Goal: Information Seeking & Learning: Compare options

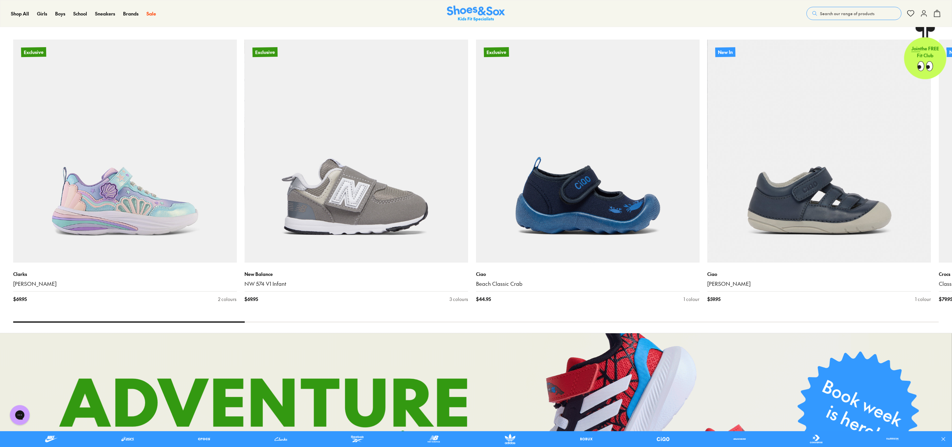
scroll to position [738, 0]
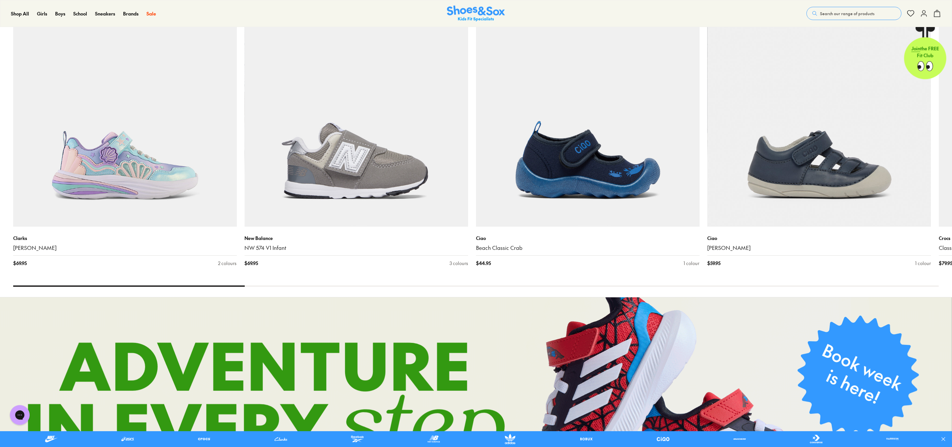
click at [928, 298] on link at bounding box center [476, 415] width 952 height 235
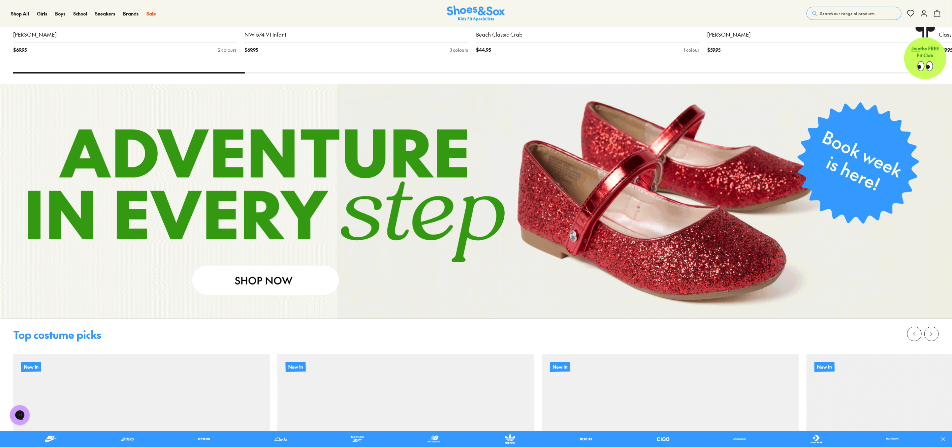
scroll to position [1027, 0]
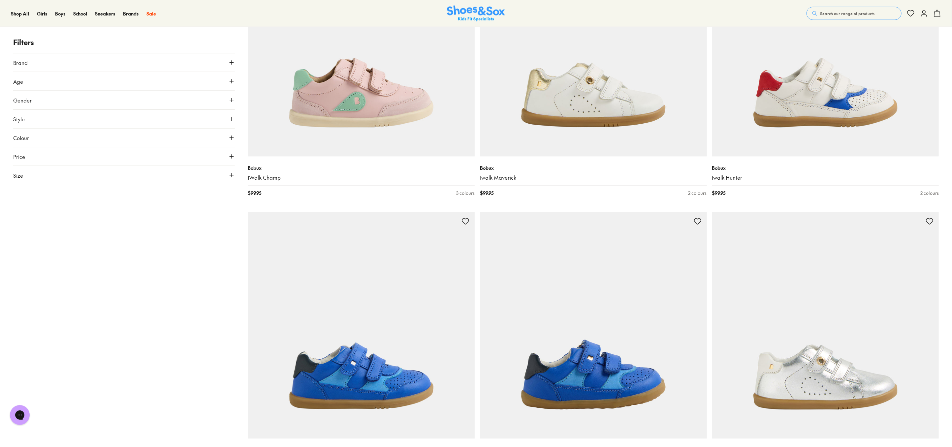
scroll to position [1092, 0]
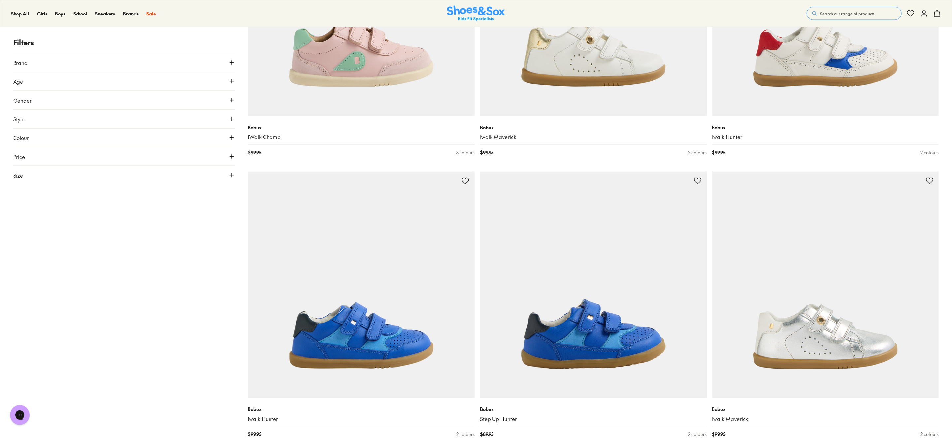
click at [928, 290] on img at bounding box center [825, 285] width 227 height 227
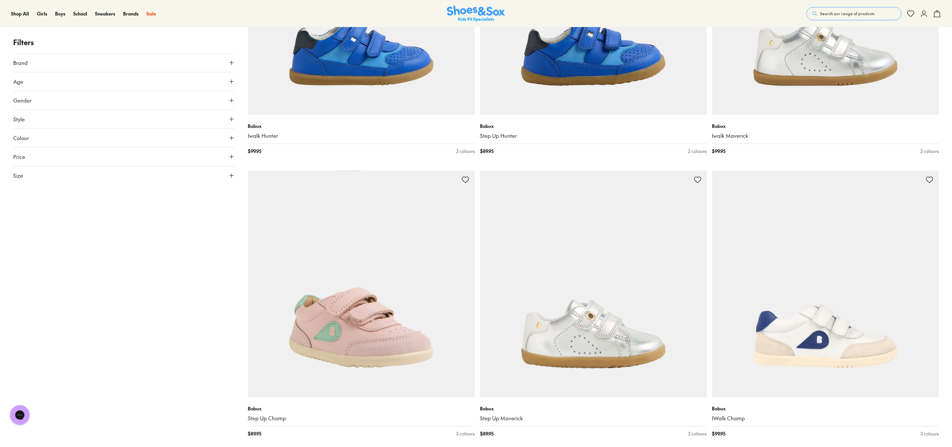
scroll to position [1400, 0]
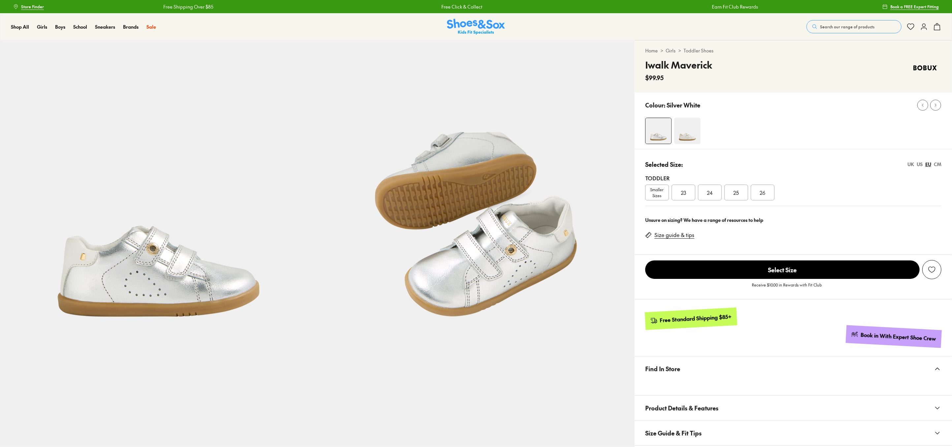
select select "*"
click at [934, 282] on div "Receive $10.00 in Rewards with Fit Club" at bounding box center [793, 287] width 317 height 15
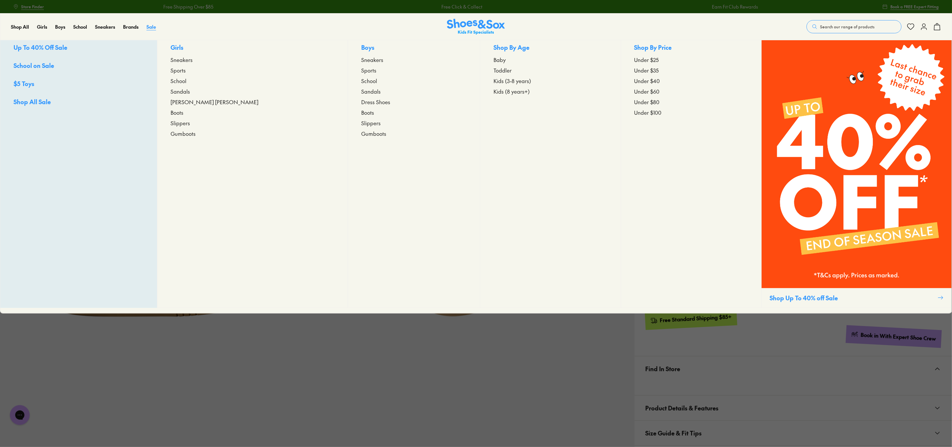
click at [149, 27] on span "Sale" at bounding box center [152, 26] width 10 height 7
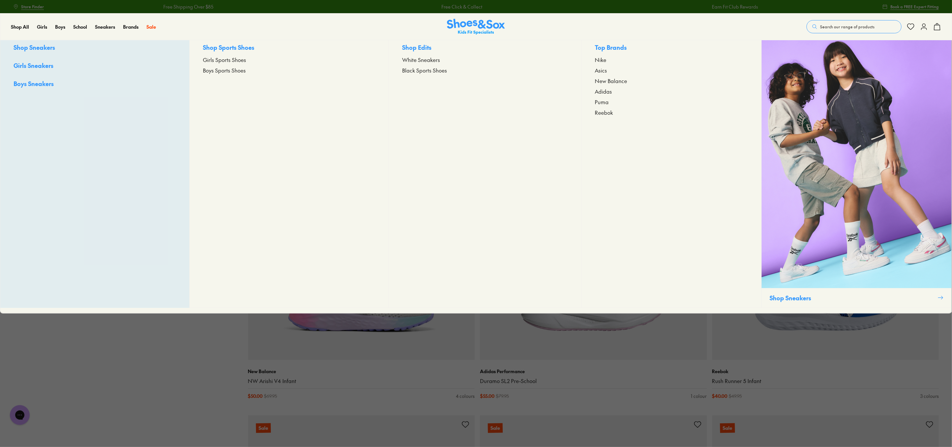
click at [103, 66] on link "Girls Sneakers" at bounding box center [95, 66] width 163 height 10
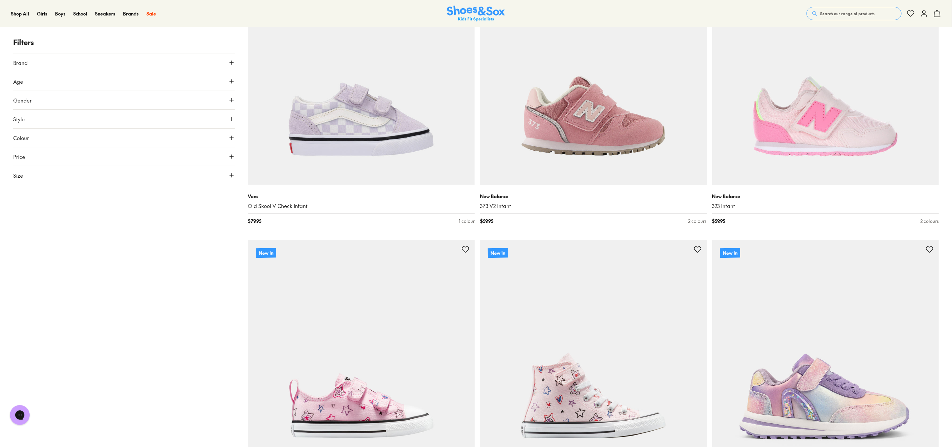
scroll to position [261, 0]
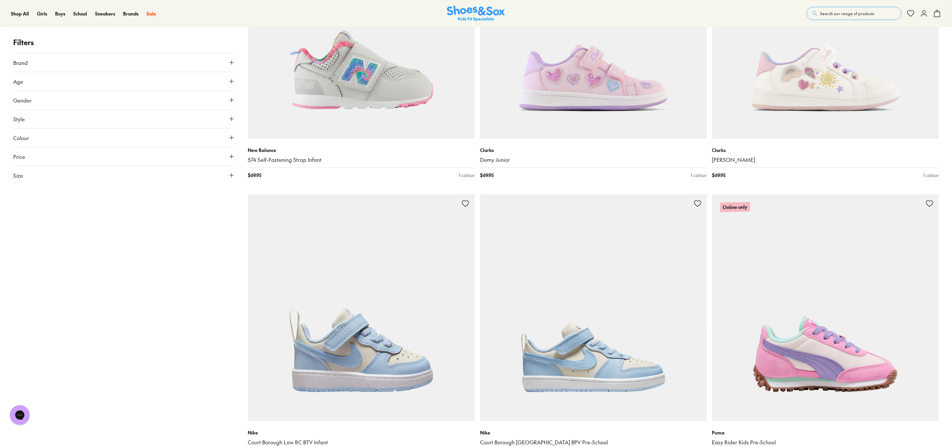
scroll to position [787, 0]
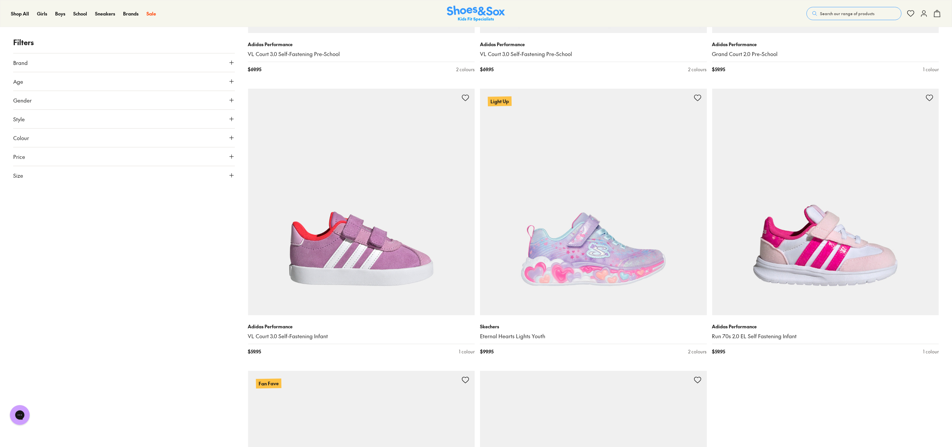
scroll to position [2592, 0]
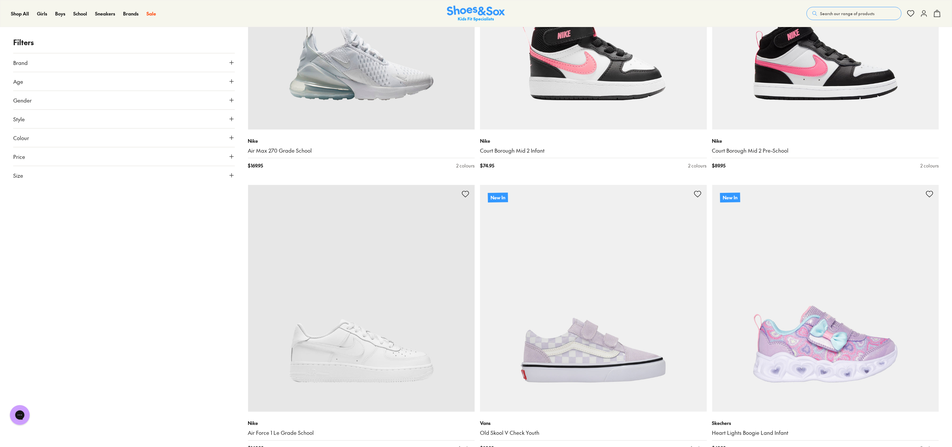
scroll to position [5640, 0]
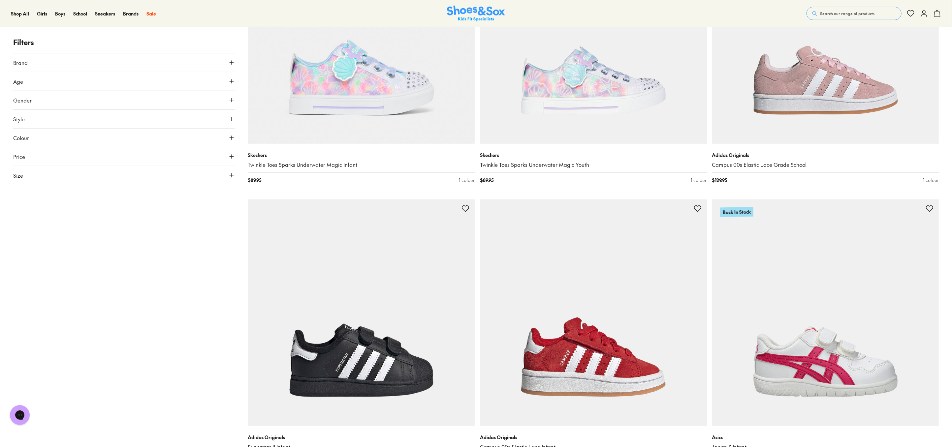
scroll to position [8459, 0]
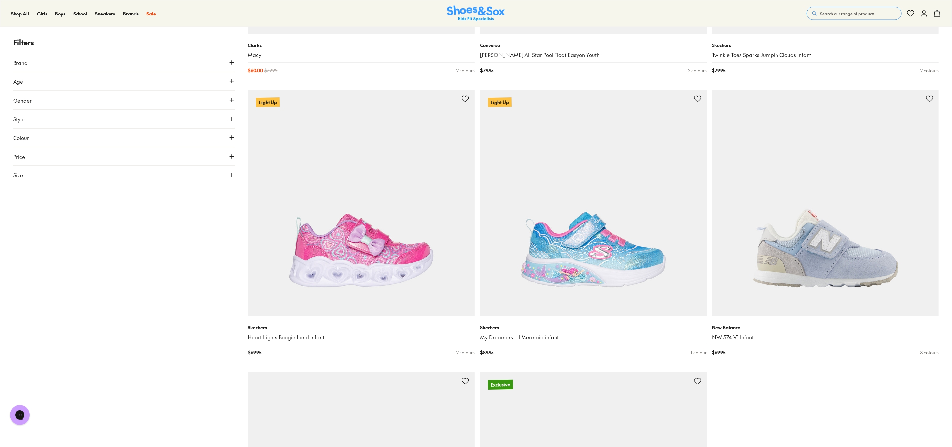
scroll to position [11633, 0]
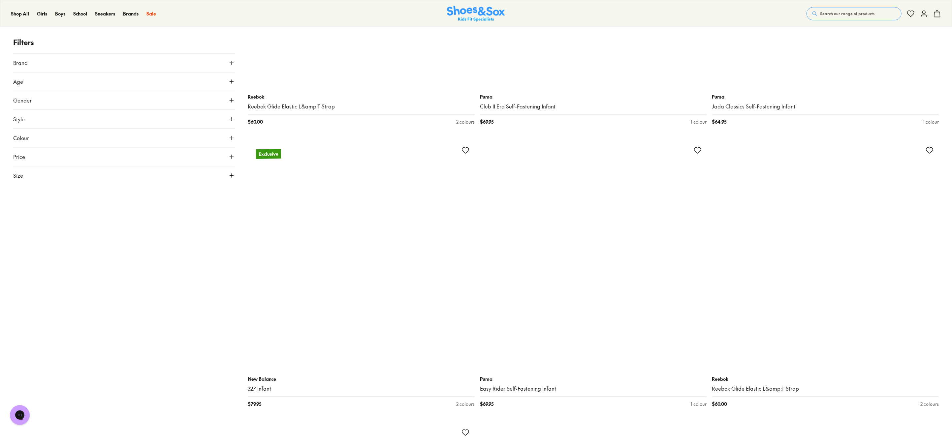
scroll to position [14714, 0]
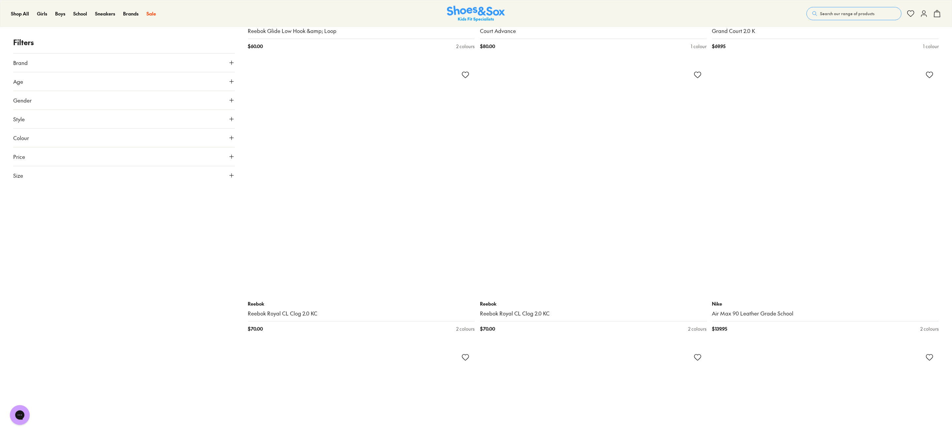
scroll to position [17616, 0]
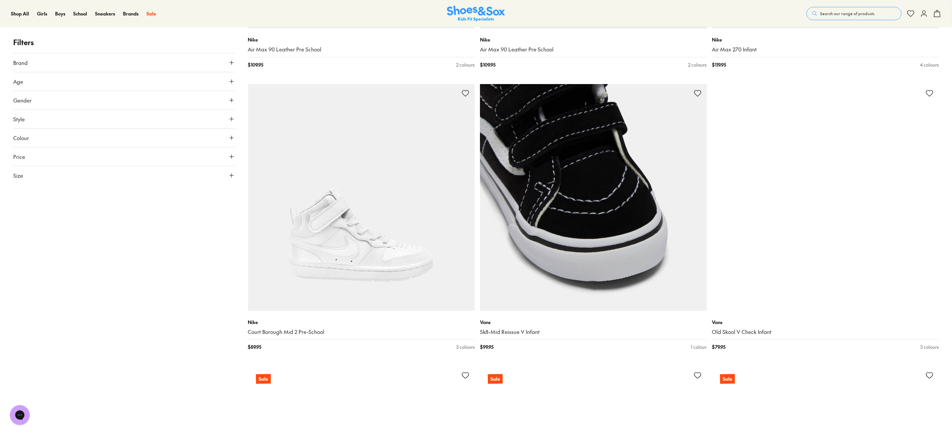
scroll to position [18174, 0]
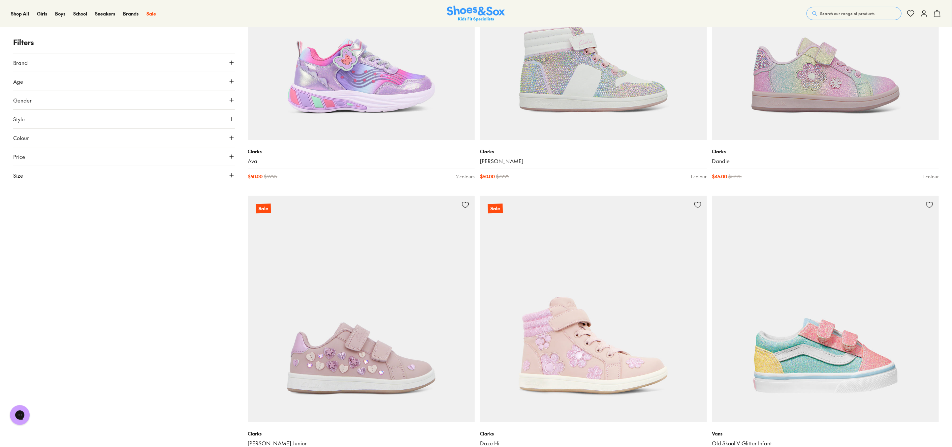
scroll to position [18611, 0]
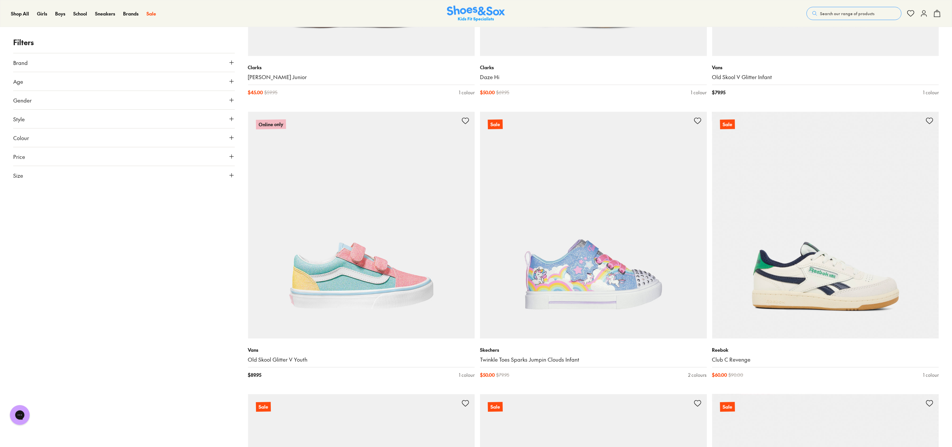
click at [110, 92] on button "Gender" at bounding box center [124, 100] width 222 height 18
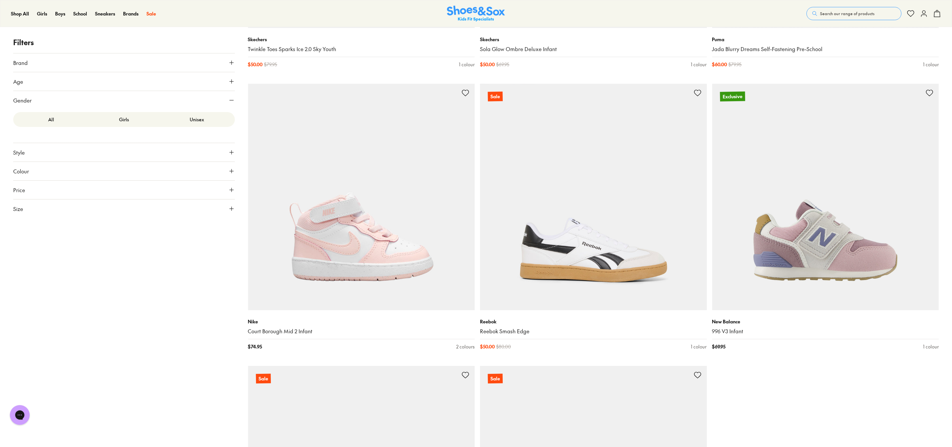
scroll to position [20682, 0]
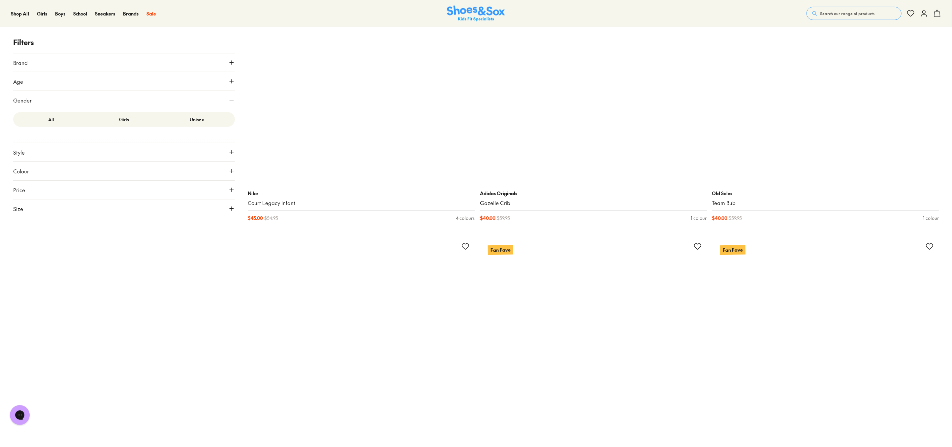
scroll to position [21658, 0]
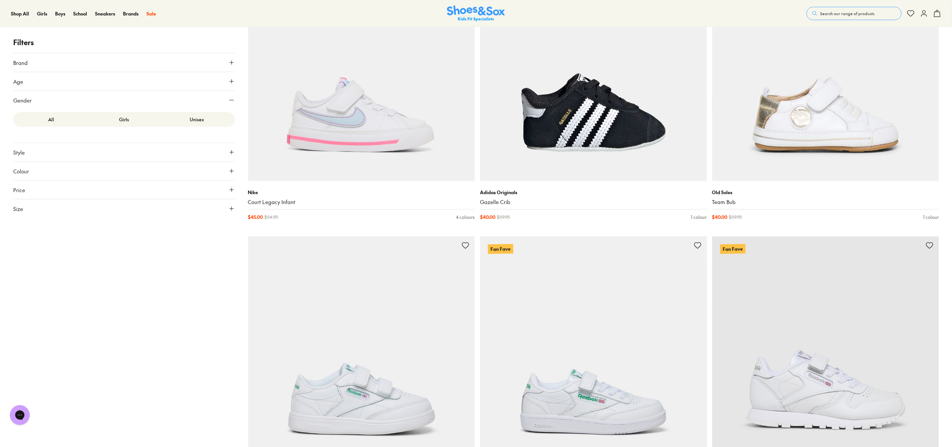
click at [110, 92] on button "Gender" at bounding box center [124, 100] width 222 height 18
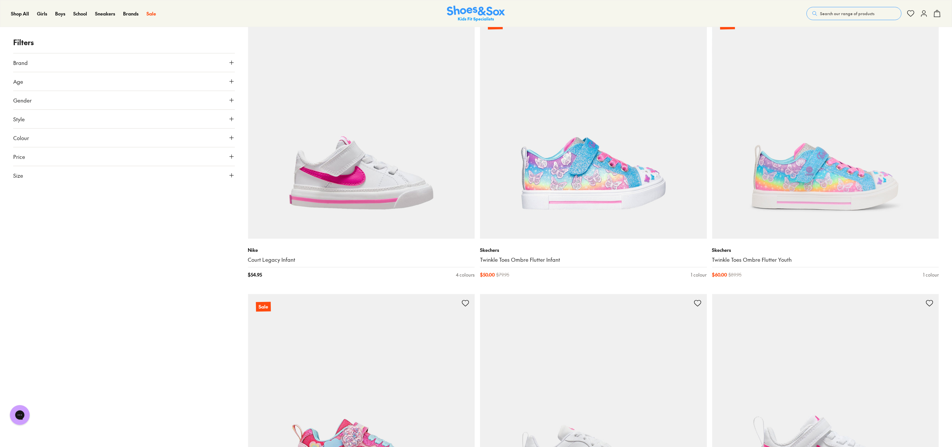
scroll to position [23717, 0]
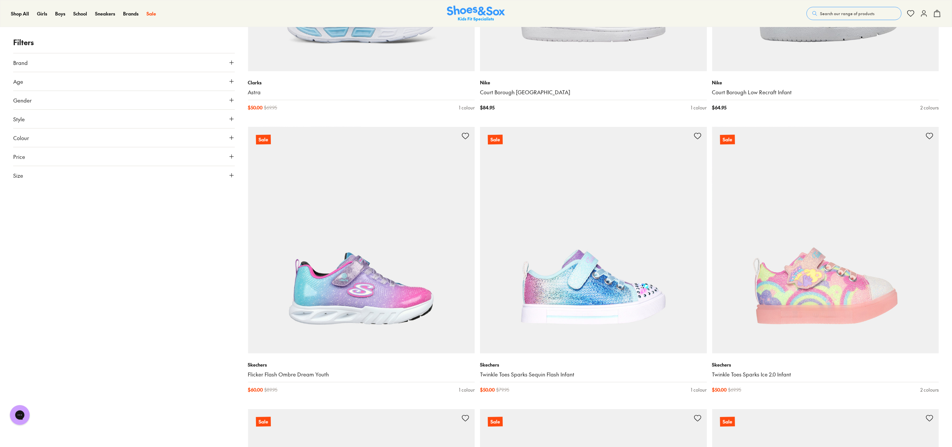
click at [110, 92] on button "Gender" at bounding box center [124, 100] width 222 height 18
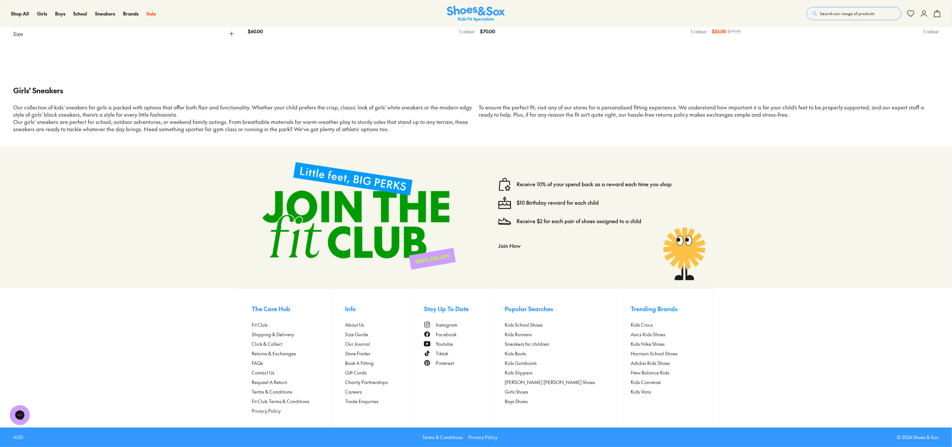
scroll to position [25810, 0]
click at [110, 92] on p "Girls' Sneakers" at bounding box center [476, 90] width 926 height 11
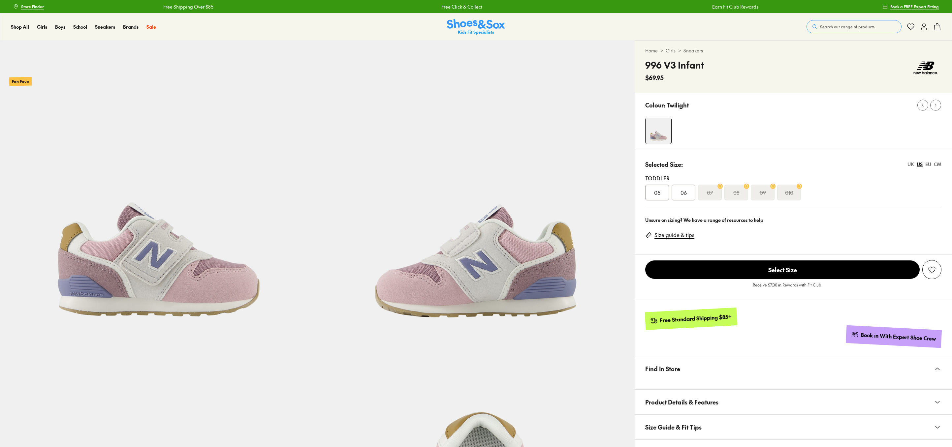
select select "*"
